Goal: Complete application form

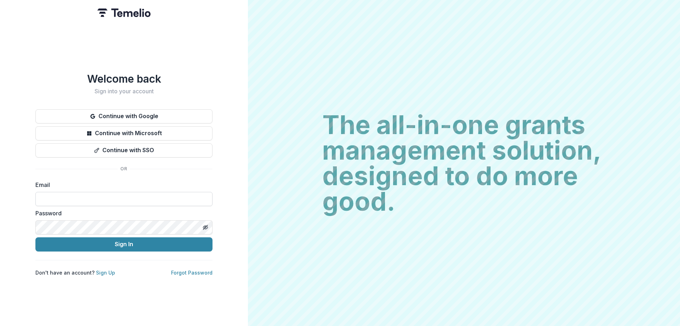
click at [154, 199] on input at bounding box center [123, 199] width 177 height 14
type input "**********"
click at [205, 226] on icon "Toggle password visibility" at bounding box center [206, 227] width 6 height 6
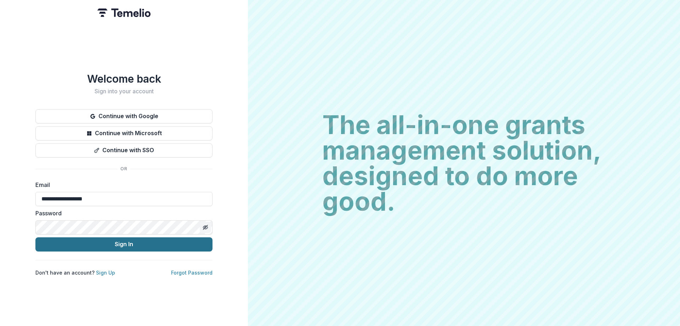
click at [169, 240] on button "Sign In" at bounding box center [123, 244] width 177 height 14
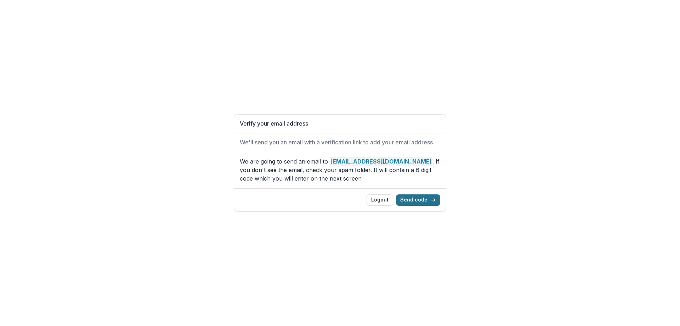
click at [411, 198] on button "Send code" at bounding box center [418, 199] width 44 height 11
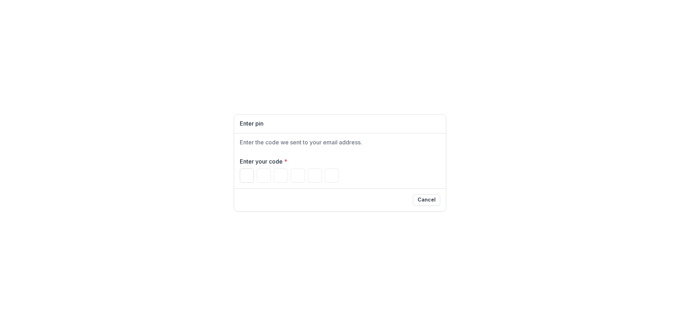
click at [249, 172] on input "Please enter your pin code" at bounding box center [247, 175] width 14 height 14
type input "*"
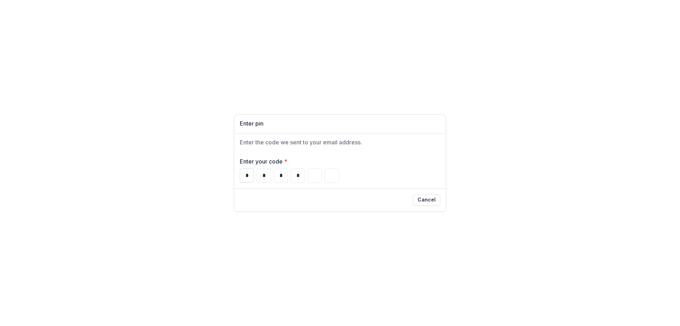
type input "*"
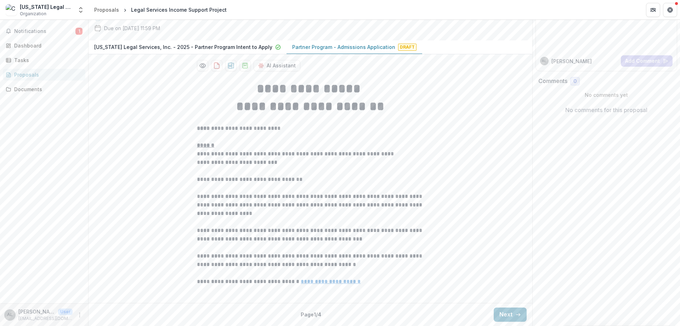
scroll to position [133, 0]
click at [372, 47] on p "Partner Program - Admissions Application" at bounding box center [343, 46] width 103 height 7
click at [515, 312] on icon "button" at bounding box center [518, 314] width 6 height 6
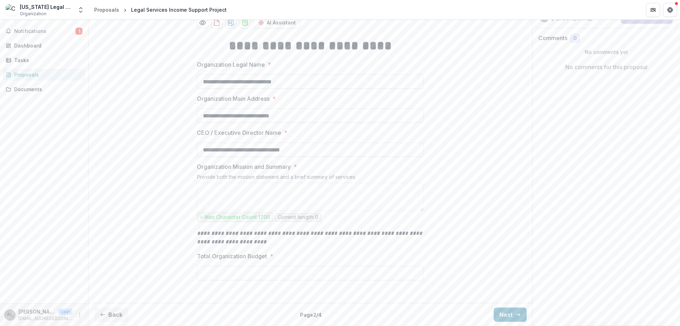
scroll to position [168, 0]
click at [257, 204] on textarea "Organization Mission and Summary *" at bounding box center [310, 196] width 227 height 28
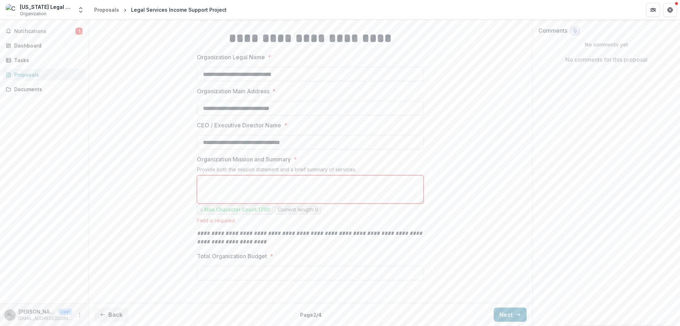
click at [289, 200] on textarea "Organization Mission and Summary *" at bounding box center [310, 189] width 227 height 28
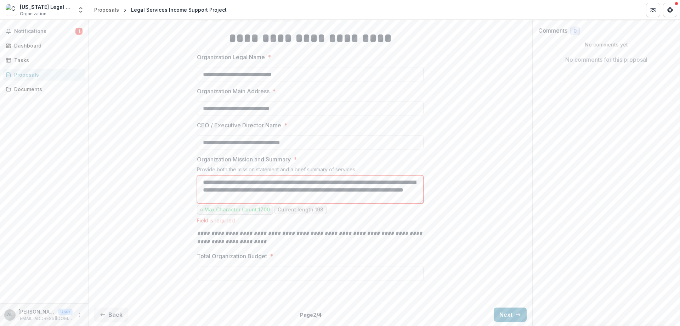
scroll to position [14, 0]
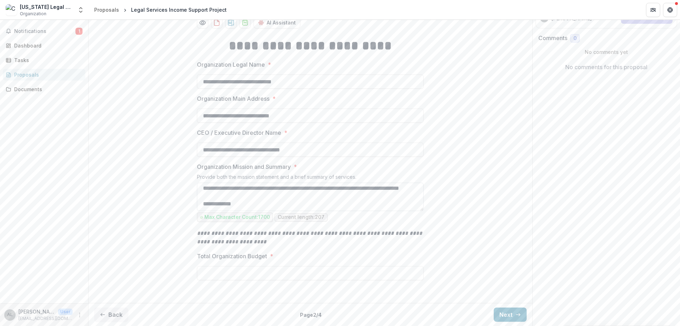
click at [247, 211] on textarea "**********" at bounding box center [310, 196] width 227 height 28
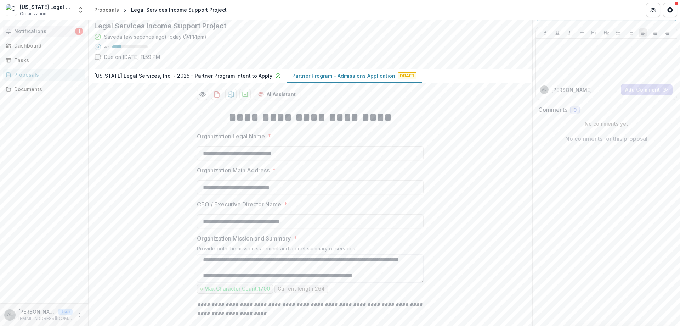
click at [42, 33] on span "Notifications" at bounding box center [44, 31] width 61 height 6
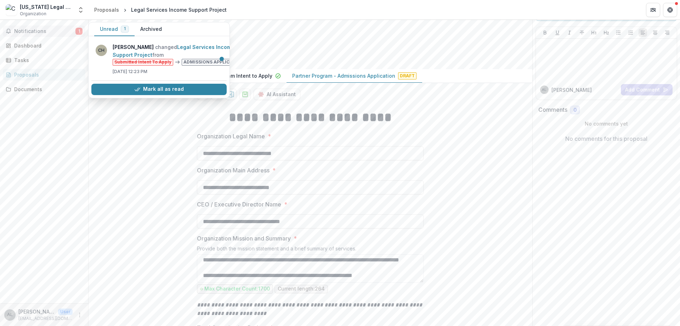
click at [55, 127] on div "Notifications 1 Unread 1 Archived CH [PERSON_NAME] changed Legal Services Incom…" at bounding box center [44, 161] width 88 height 283
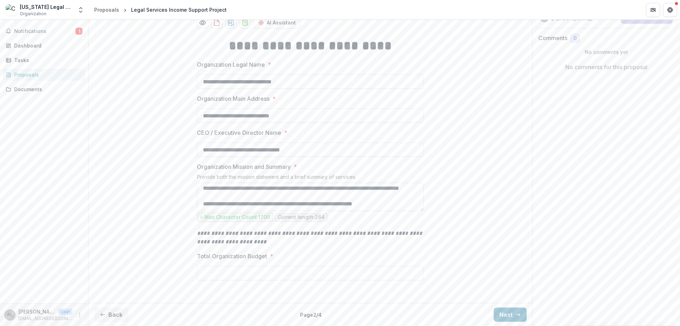
scroll to position [17, 0]
drag, startPoint x: 377, startPoint y: 207, endPoint x: 182, endPoint y: 203, distance: 195.3
click at [182, 203] on div "**********" at bounding box center [311, 165] width 444 height 269
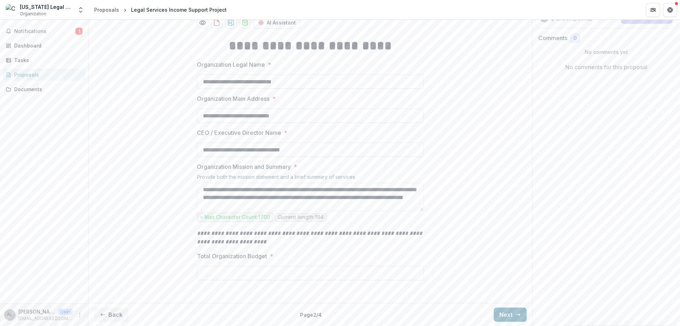
type textarea "**********"
click at [506, 314] on button "Next" at bounding box center [510, 314] width 33 height 14
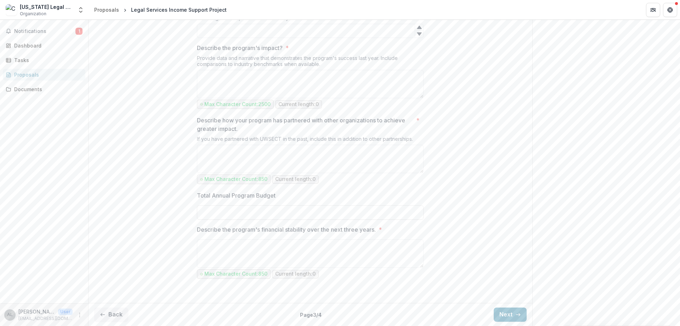
scroll to position [737, 0]
click at [35, 91] on div "Documents" at bounding box center [47, 88] width 66 height 7
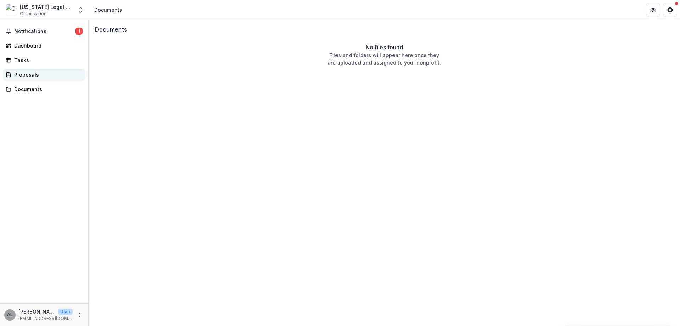
click at [33, 78] on div "Proposals" at bounding box center [47, 74] width 66 height 7
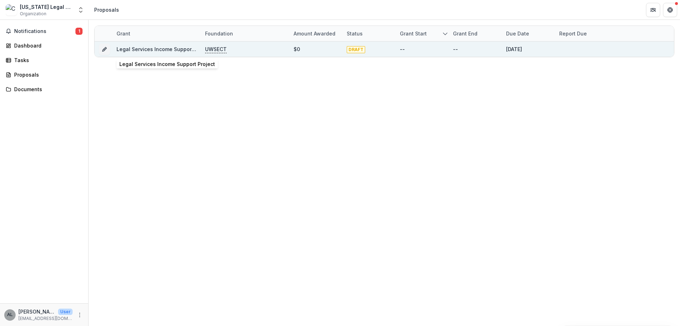
click at [128, 49] on link "Legal Services Income Support Project" at bounding box center [165, 49] width 96 height 6
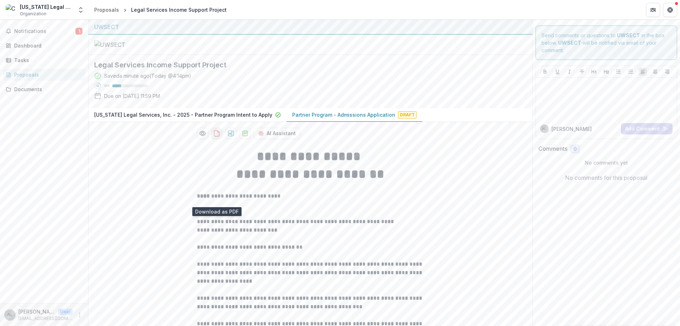
click at [216, 137] on icon "download-proposal" at bounding box center [216, 133] width 7 height 7
click at [227, 137] on icon "download-proposal" at bounding box center [230, 133] width 7 height 7
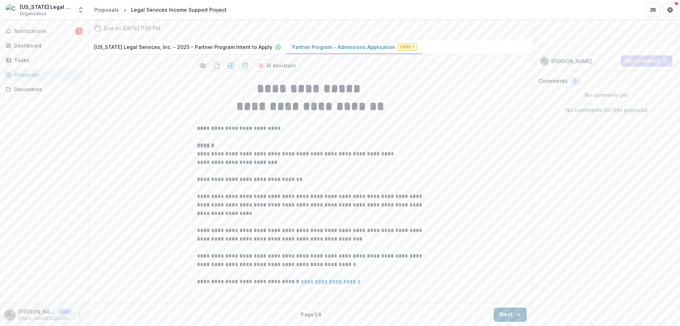
click at [498, 312] on button "Next" at bounding box center [510, 314] width 33 height 14
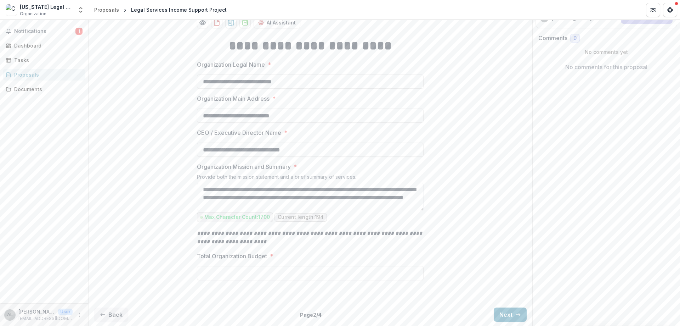
scroll to position [181, 0]
click at [502, 314] on button "Next" at bounding box center [510, 314] width 33 height 14
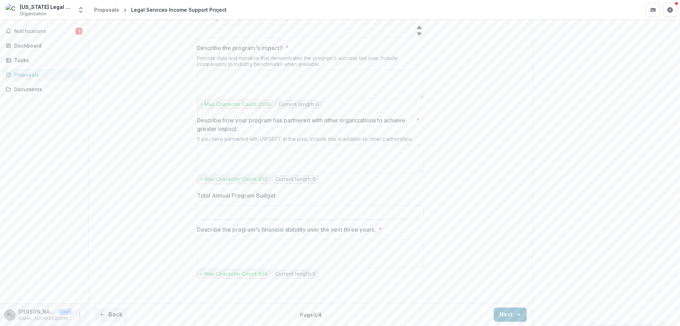
scroll to position [737, 0]
click at [502, 313] on button "Next" at bounding box center [510, 314] width 33 height 14
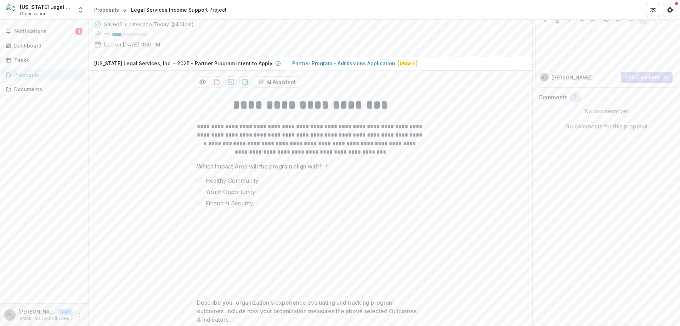
scroll to position [0, 0]
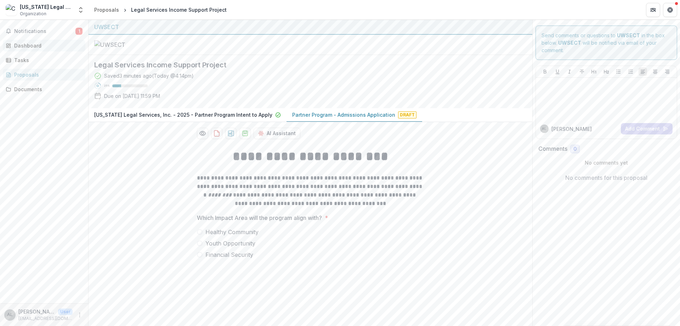
click at [19, 43] on div "Dashboard" at bounding box center [47, 45] width 66 height 7
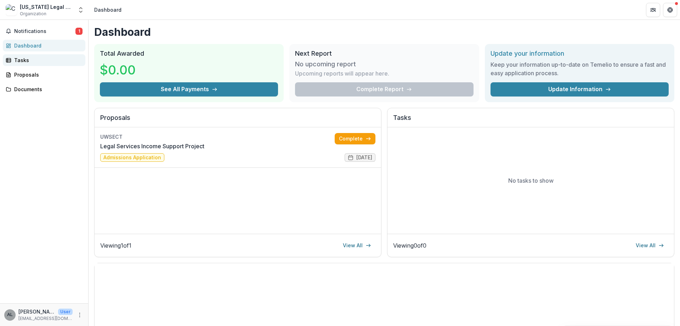
click at [28, 58] on div "Tasks" at bounding box center [47, 59] width 66 height 7
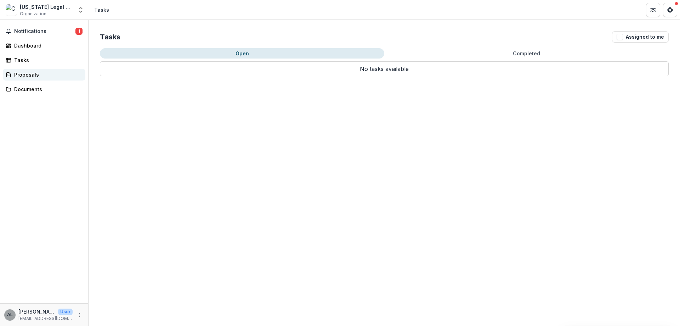
click at [24, 77] on div "Proposals" at bounding box center [47, 74] width 66 height 7
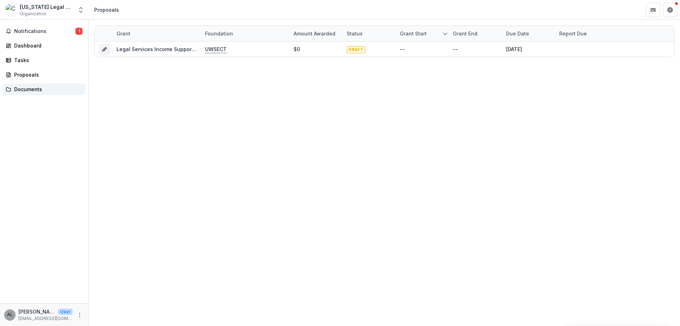
click at [26, 87] on div "Documents" at bounding box center [47, 88] width 66 height 7
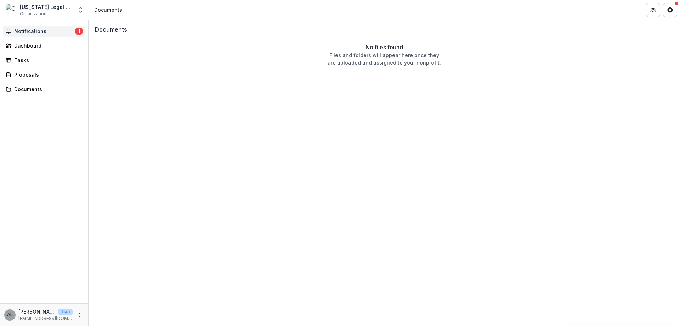
click at [36, 32] on span "Notifications" at bounding box center [44, 31] width 61 height 6
